Goal: Task Accomplishment & Management: Manage account settings

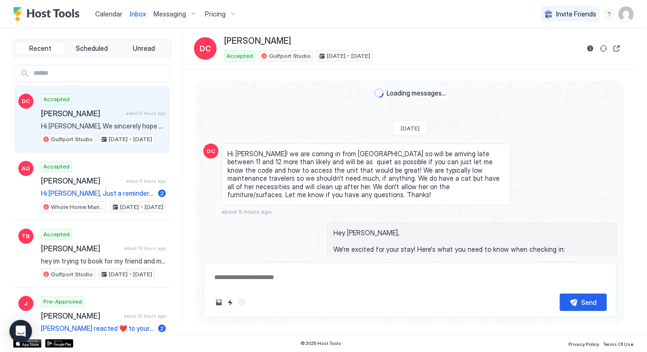
scroll to position [452, 0]
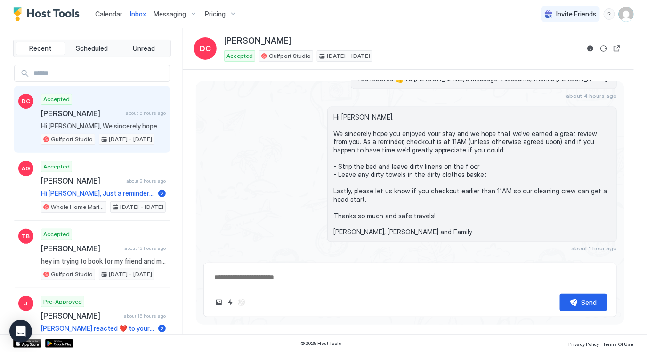
click at [107, 17] on span "Calendar" at bounding box center [108, 14] width 27 height 8
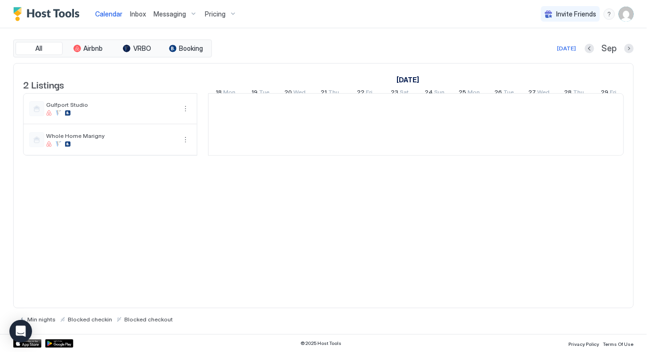
scroll to position [0, 523]
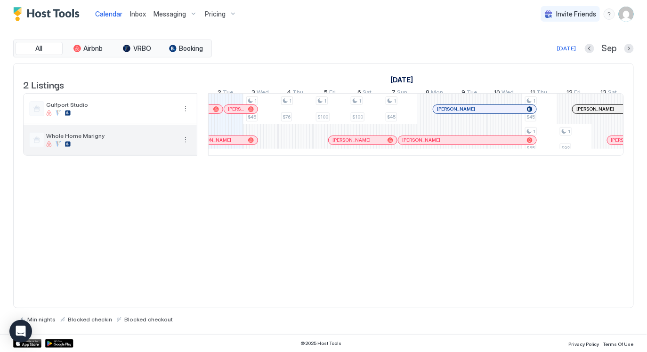
click at [158, 139] on span "Whole Home Marigny" at bounding box center [111, 135] width 130 height 7
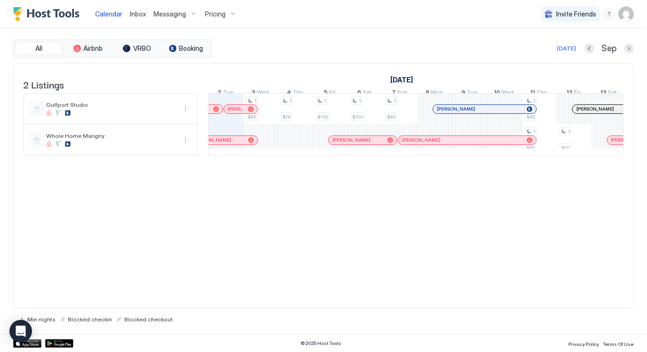
click at [209, 16] on span "Pricing" at bounding box center [215, 14] width 21 height 8
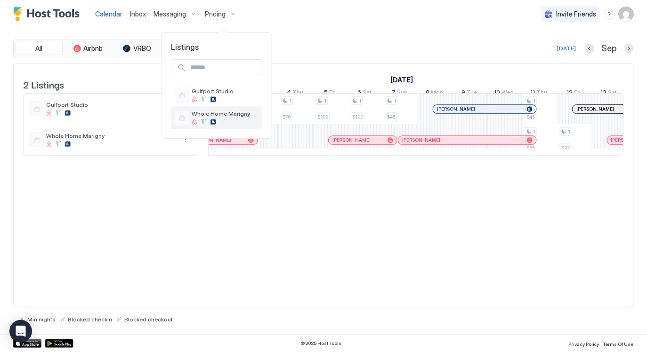
click at [197, 116] on span "Whole Home Marigny" at bounding box center [225, 113] width 67 height 7
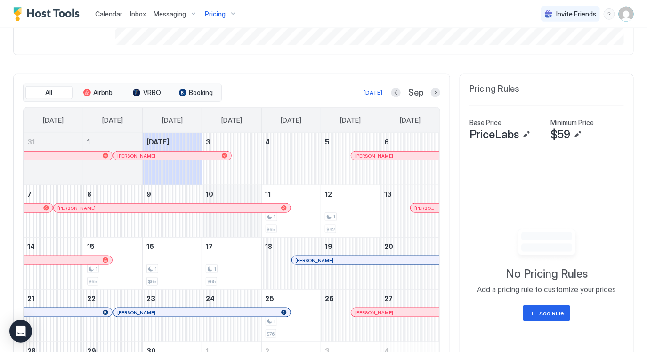
scroll to position [222, 0]
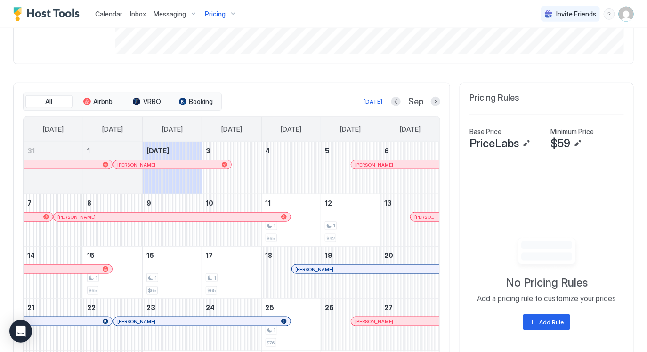
click at [429, 101] on div "Sep" at bounding box center [415, 101] width 49 height 11
click at [433, 105] on div at bounding box center [435, 101] width 9 height 9
click at [434, 101] on button "Next month" at bounding box center [435, 101] width 9 height 9
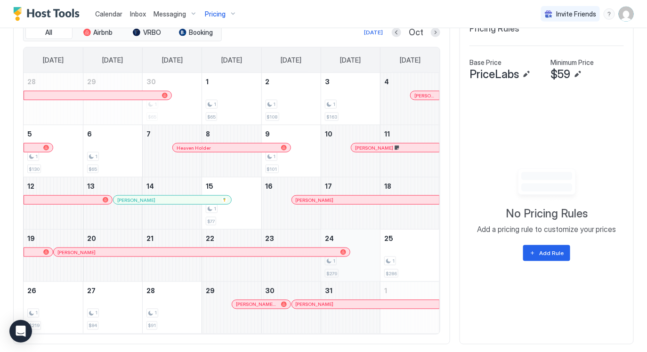
scroll to position [278, 0]
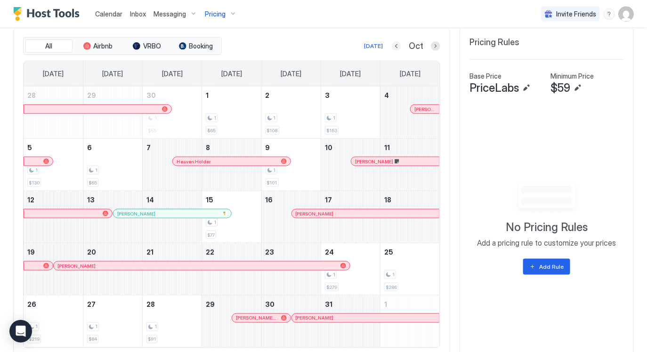
click at [401, 43] on button "Previous month" at bounding box center [396, 45] width 9 height 9
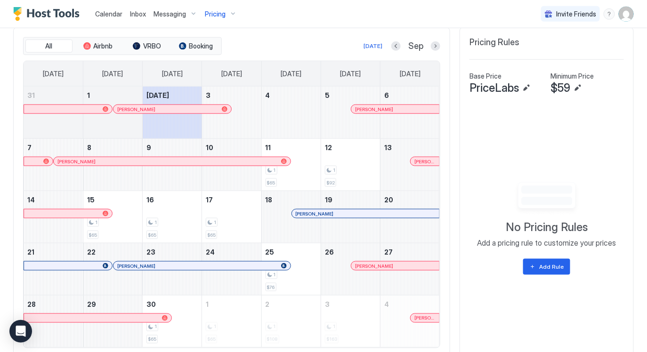
click at [306, 213] on div at bounding box center [305, 214] width 8 height 8
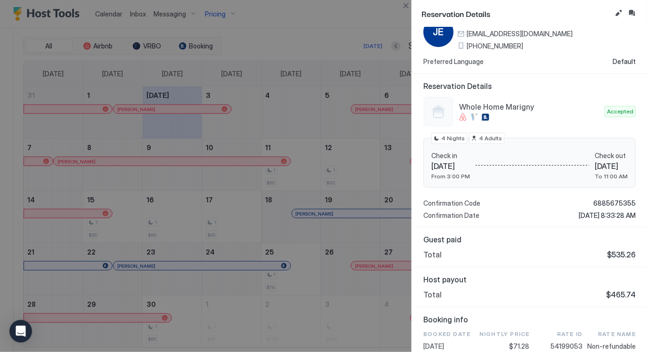
scroll to position [0, 0]
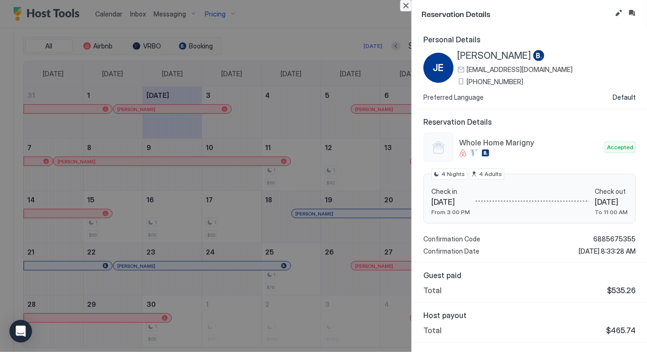
click at [408, 6] on button "Close" at bounding box center [405, 5] width 11 height 11
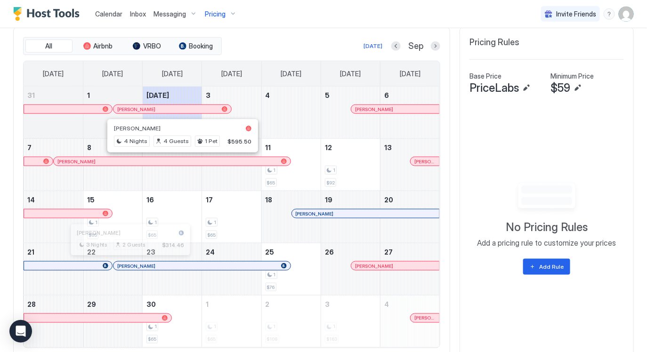
click at [127, 265] on div at bounding box center [127, 266] width 8 height 8
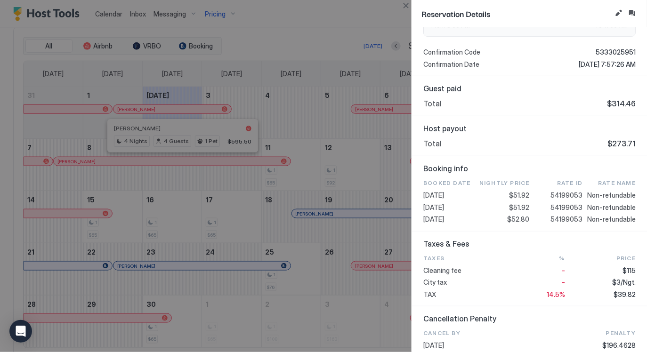
scroll to position [257, 0]
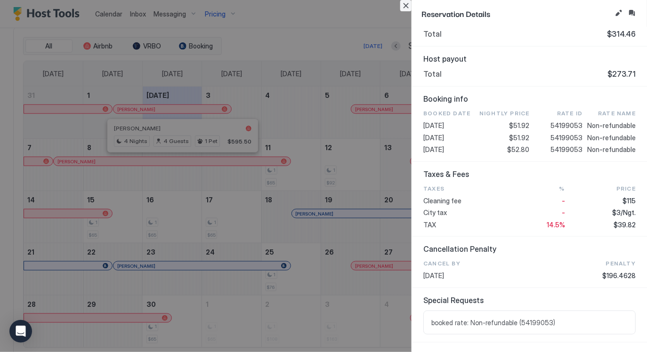
click at [407, 6] on button "Close" at bounding box center [405, 5] width 11 height 11
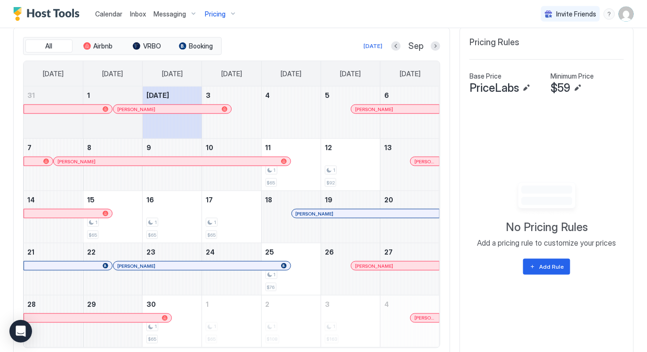
click at [141, 107] on div at bounding box center [145, 109] width 8 height 8
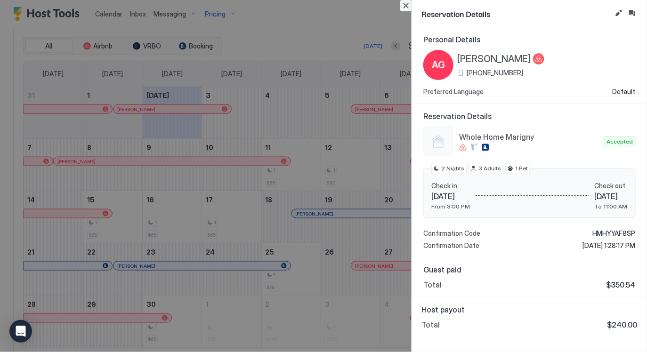
click at [404, 6] on button "Close" at bounding box center [405, 5] width 11 height 11
